Goal: Task Accomplishment & Management: Complete application form

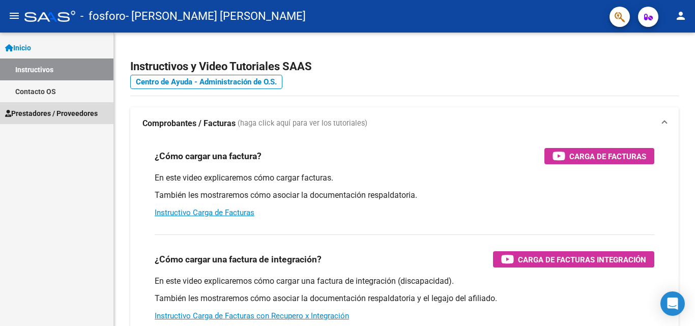
click at [93, 111] on span "Prestadores / Proveedores" at bounding box center [51, 113] width 93 height 11
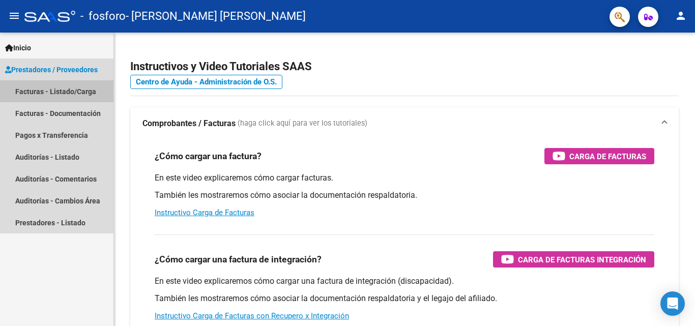
click at [81, 90] on link "Facturas - Listado/Carga" at bounding box center [56, 91] width 113 height 22
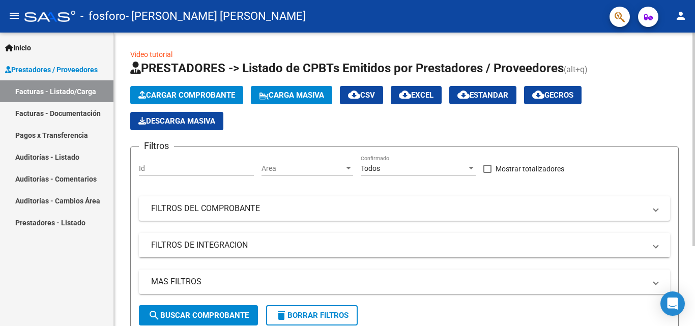
click at [157, 91] on span "Cargar Comprobante" at bounding box center [186, 95] width 97 height 9
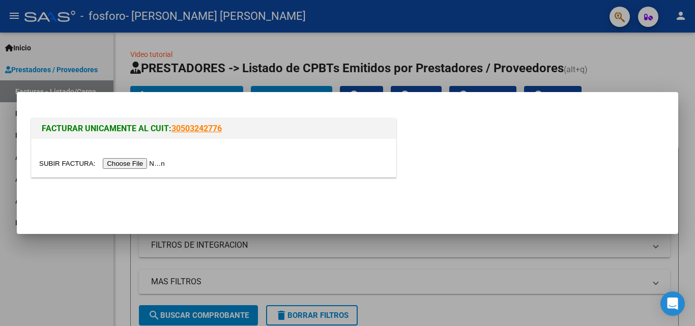
click at [137, 166] on input "file" at bounding box center [103, 163] width 129 height 11
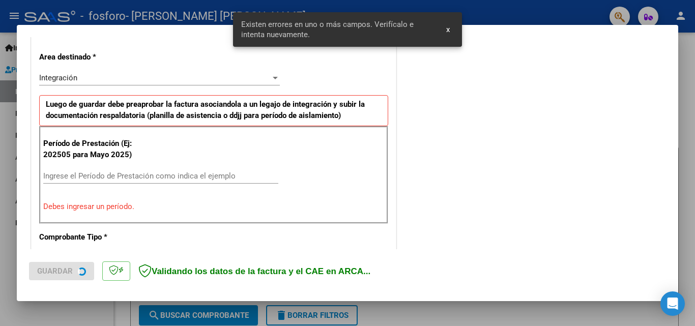
scroll to position [229, 0]
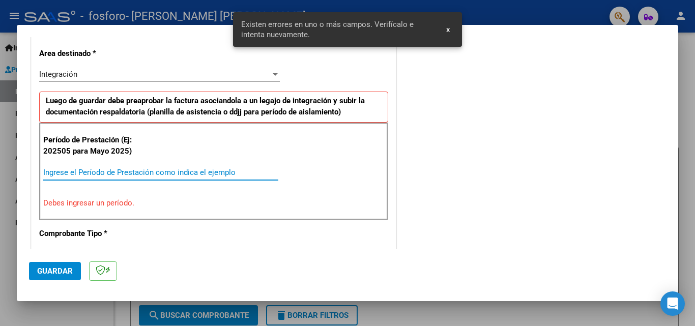
click at [159, 171] on input "Ingrese el Período de Prestación como indica el ejemplo" at bounding box center [160, 172] width 235 height 9
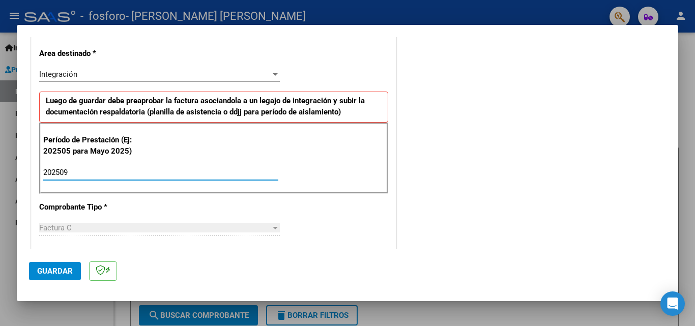
type input "202509"
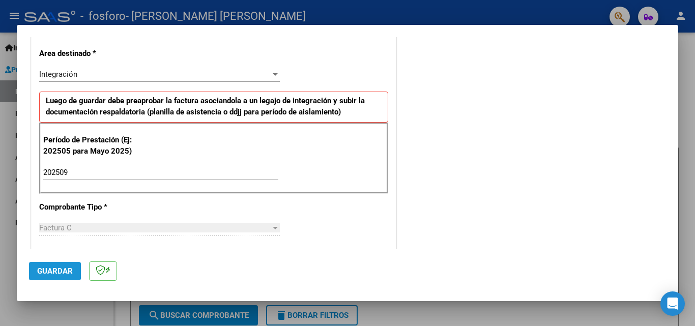
click at [41, 271] on span "Guardar" at bounding box center [55, 271] width 36 height 9
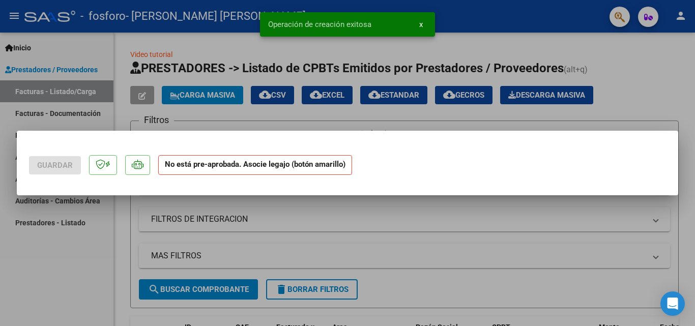
scroll to position [0, 0]
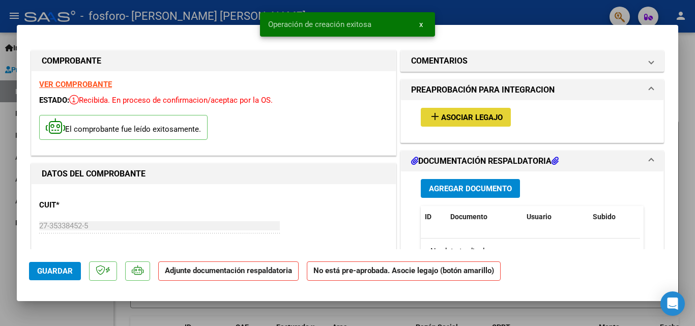
click at [481, 116] on span "Asociar Legajo" at bounding box center [472, 117] width 62 height 9
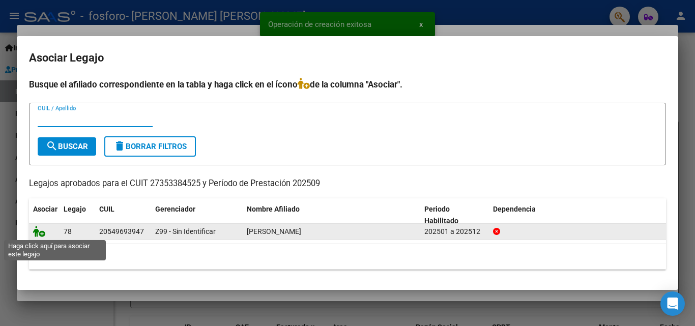
click at [39, 233] on icon at bounding box center [39, 231] width 12 height 11
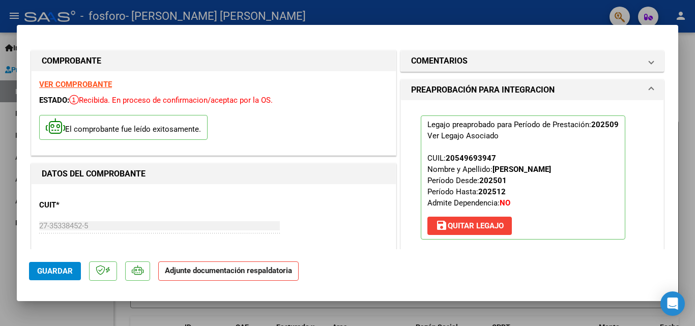
scroll to position [139, 0]
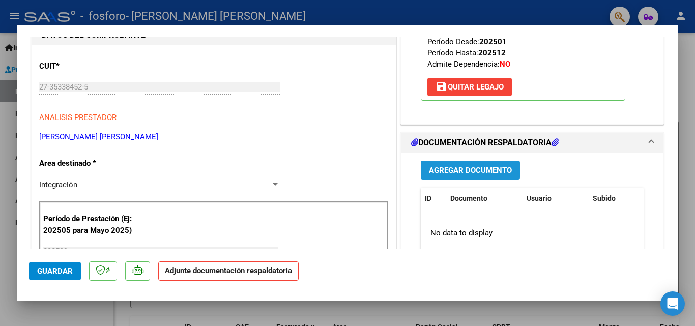
click at [464, 169] on span "Agregar Documento" at bounding box center [470, 170] width 83 height 9
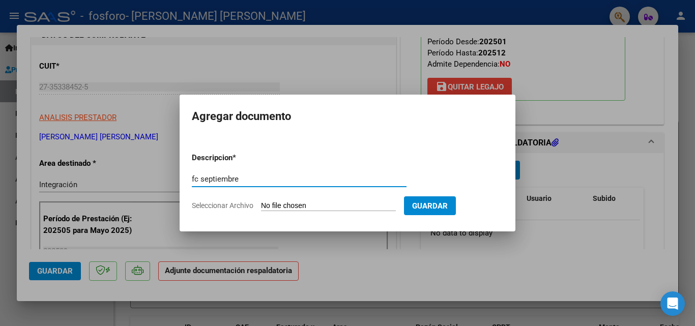
type input "fc septiembre"
click at [286, 203] on input "Seleccionar Archivo" at bounding box center [328, 206] width 135 height 10
type input "C:\fakepath\FC [PERSON_NAME] [DATE].pdf"
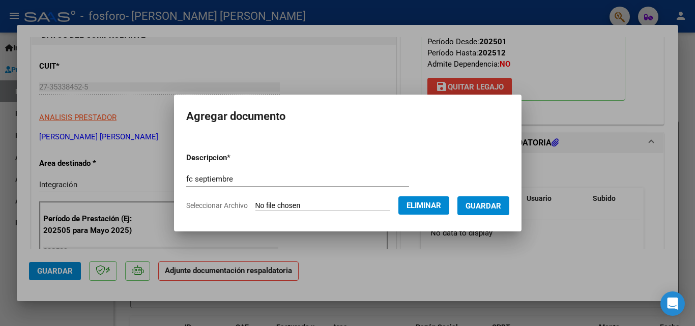
click at [486, 208] on span "Guardar" at bounding box center [483, 205] width 36 height 9
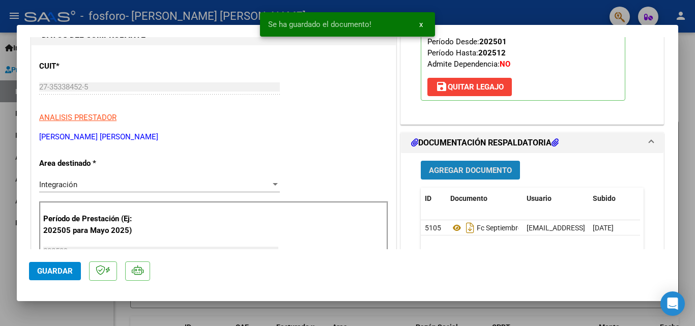
click at [481, 170] on span "Agregar Documento" at bounding box center [470, 170] width 83 height 9
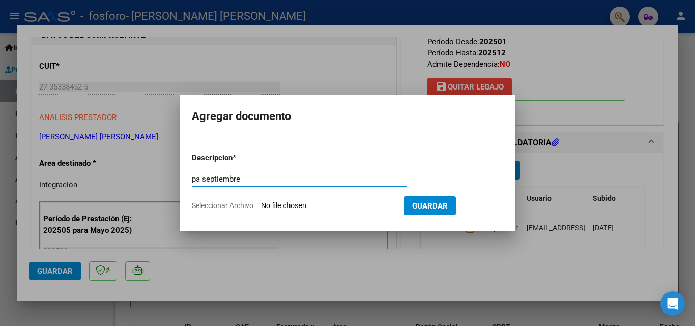
type input "pa septiembre"
click at [359, 202] on input "Seleccionar Archivo" at bounding box center [328, 206] width 135 height 10
type input "C:\fakepath\PA [PERSON_NAME] [DATE].pdf"
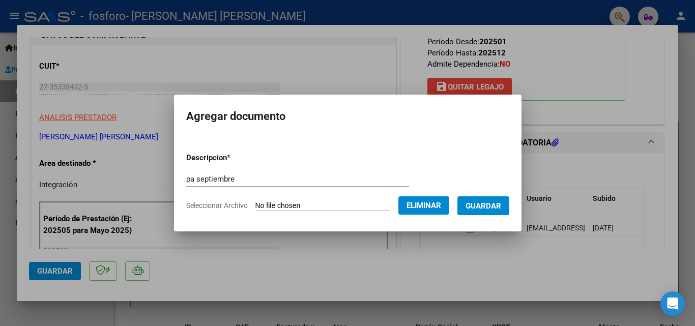
click at [495, 201] on span "Guardar" at bounding box center [483, 205] width 36 height 9
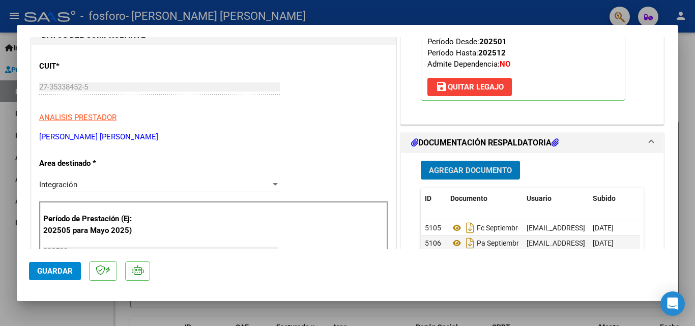
click at [56, 267] on span "Guardar" at bounding box center [55, 271] width 36 height 9
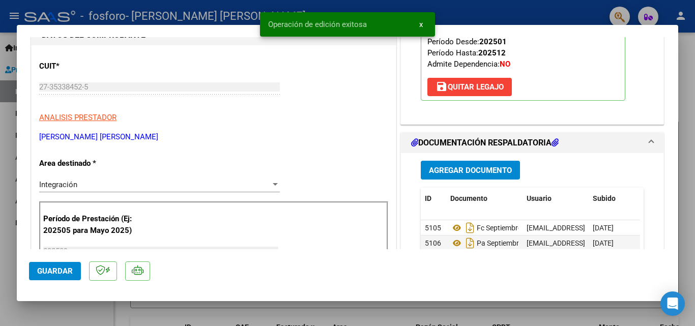
click at [684, 141] on div at bounding box center [347, 163] width 695 height 326
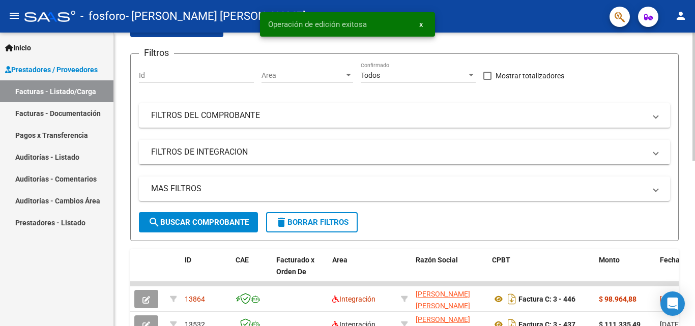
scroll to position [106, 0]
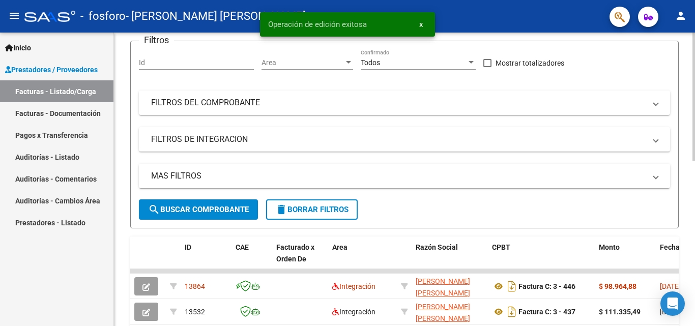
click at [687, 176] on div at bounding box center [693, 144] width 3 height 128
